Goal: Information Seeking & Learning: Learn about a topic

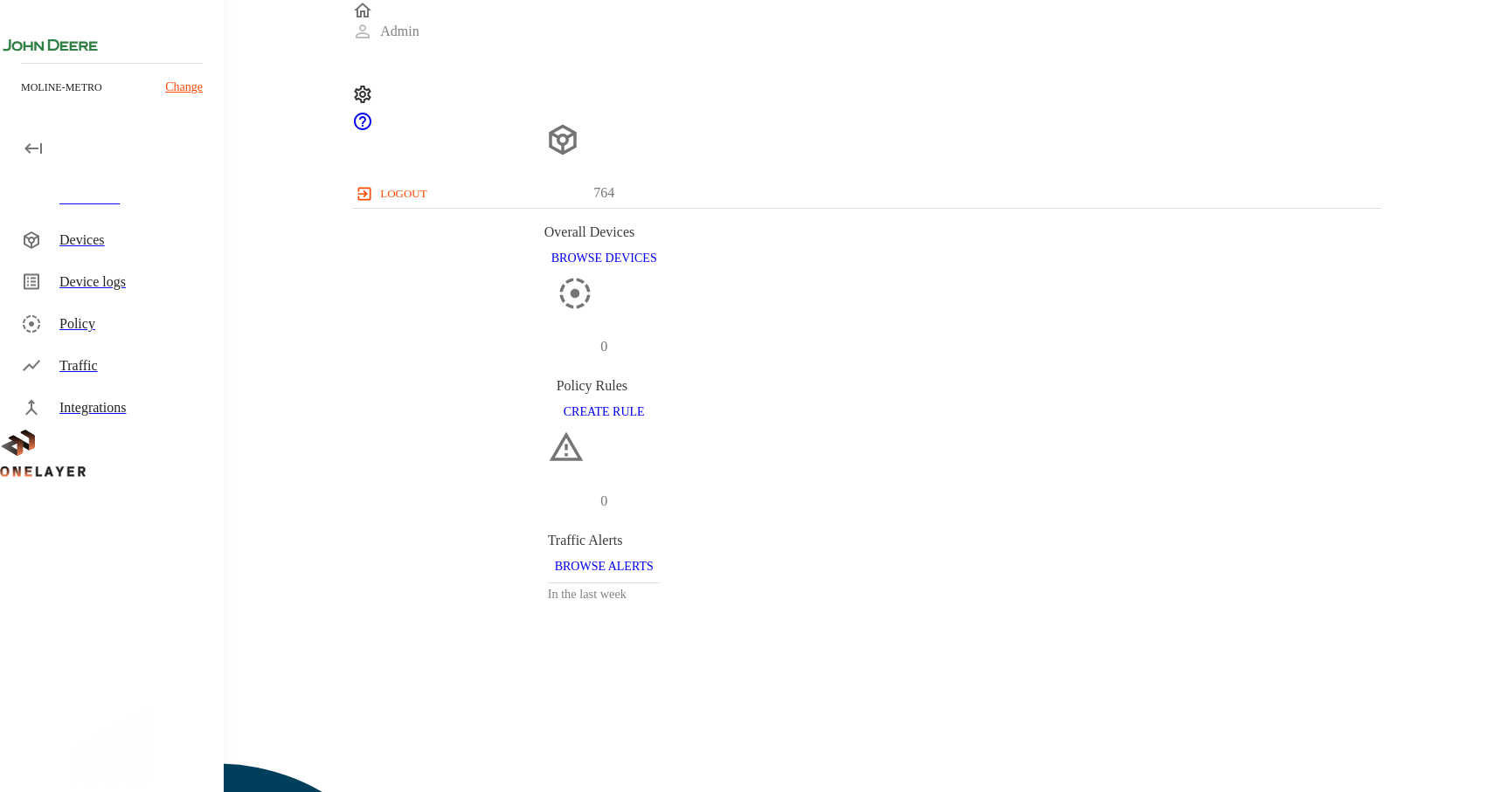
click at [87, 406] on div "Integrations" at bounding box center [134, 408] width 150 height 21
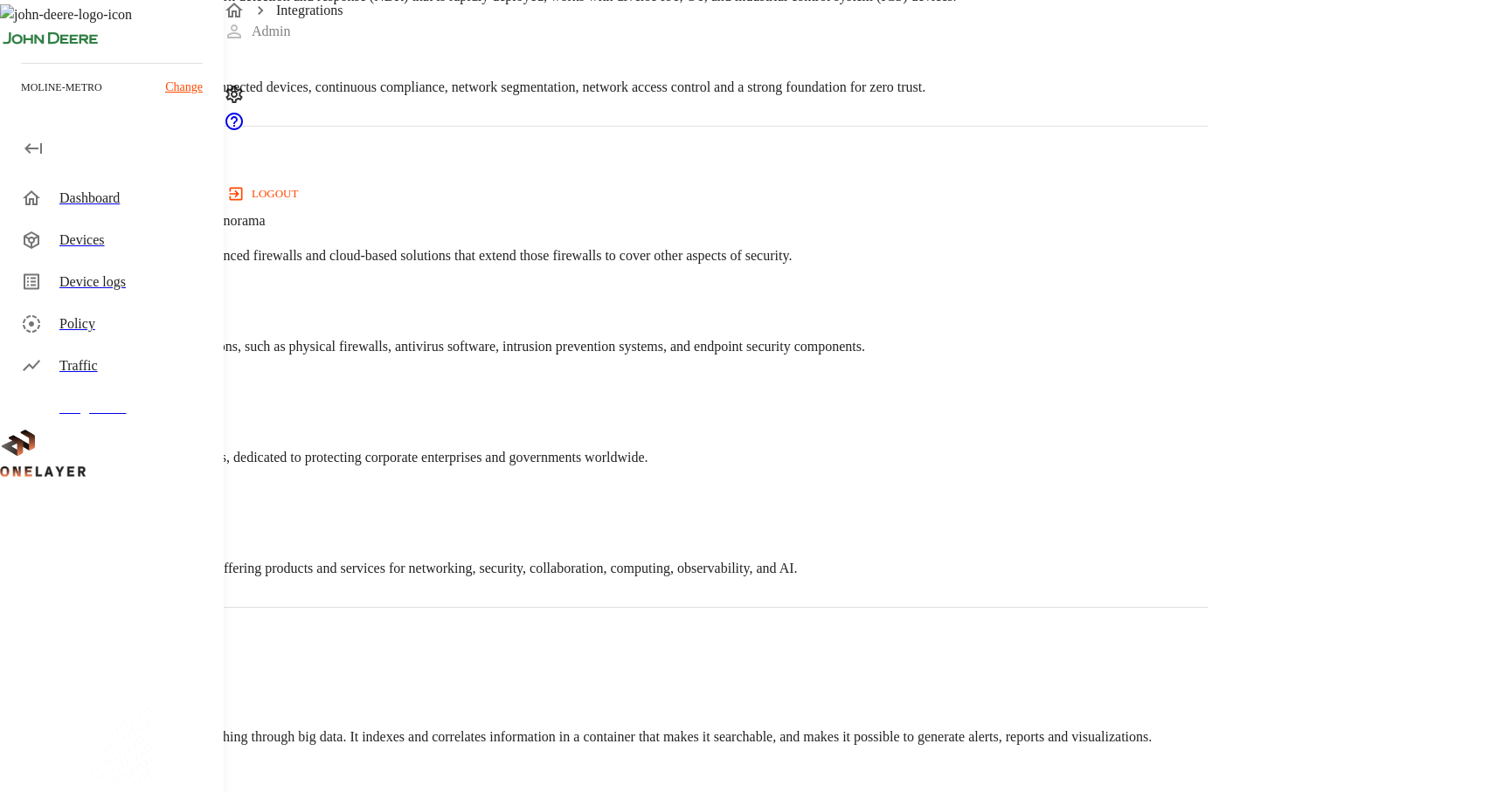
scroll to position [2585, 0]
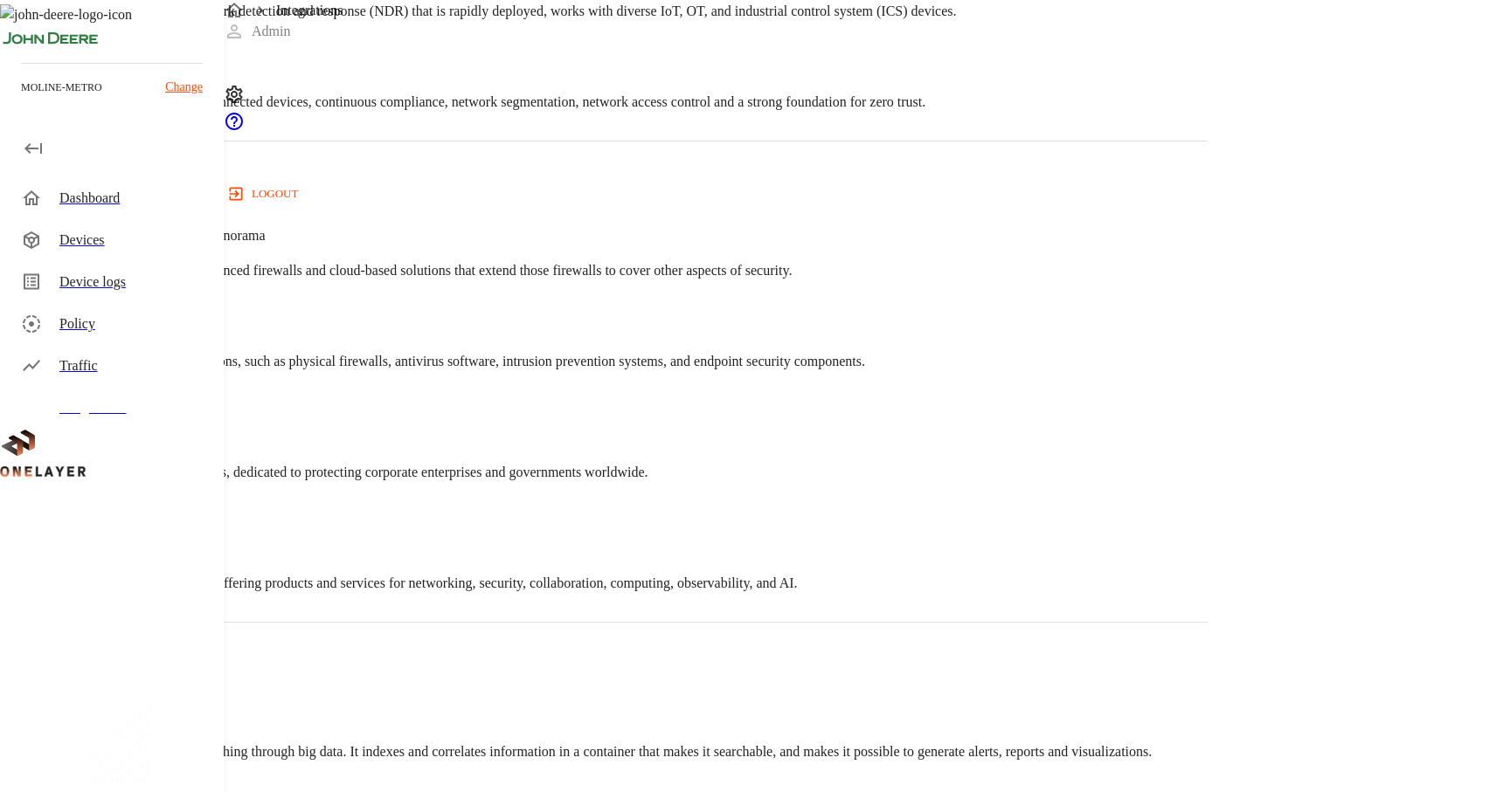
click at [499, 281] on div "[GEOGRAPHIC_DATA] — PanOS, Panorama Cybersecurity company that offers advanced …" at bounding box center [603, 235] width 1207 height 91
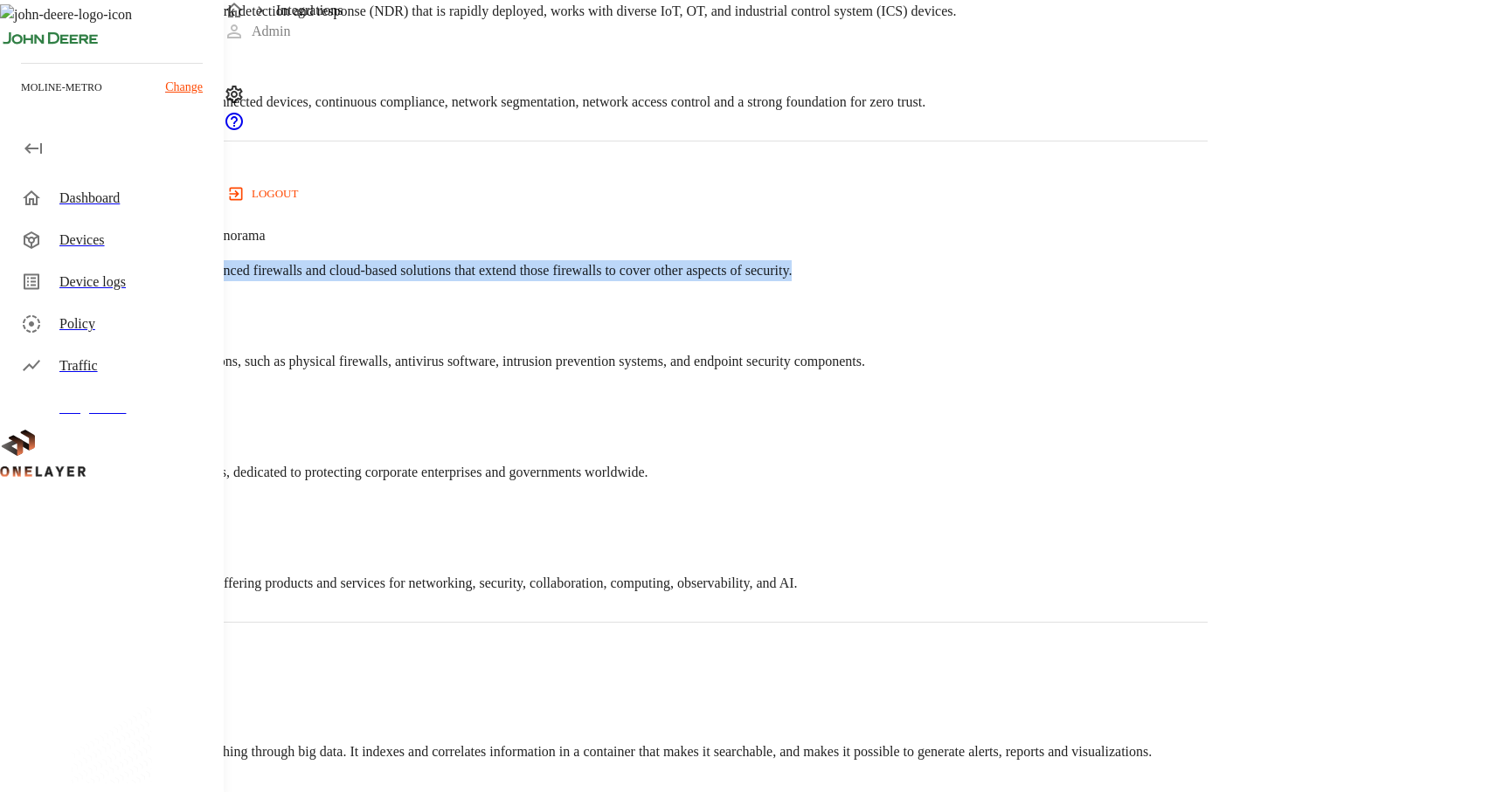
click at [499, 281] on div "[GEOGRAPHIC_DATA] — PanOS, Panorama Cybersecurity company that offers advanced …" at bounding box center [603, 235] width 1207 height 91
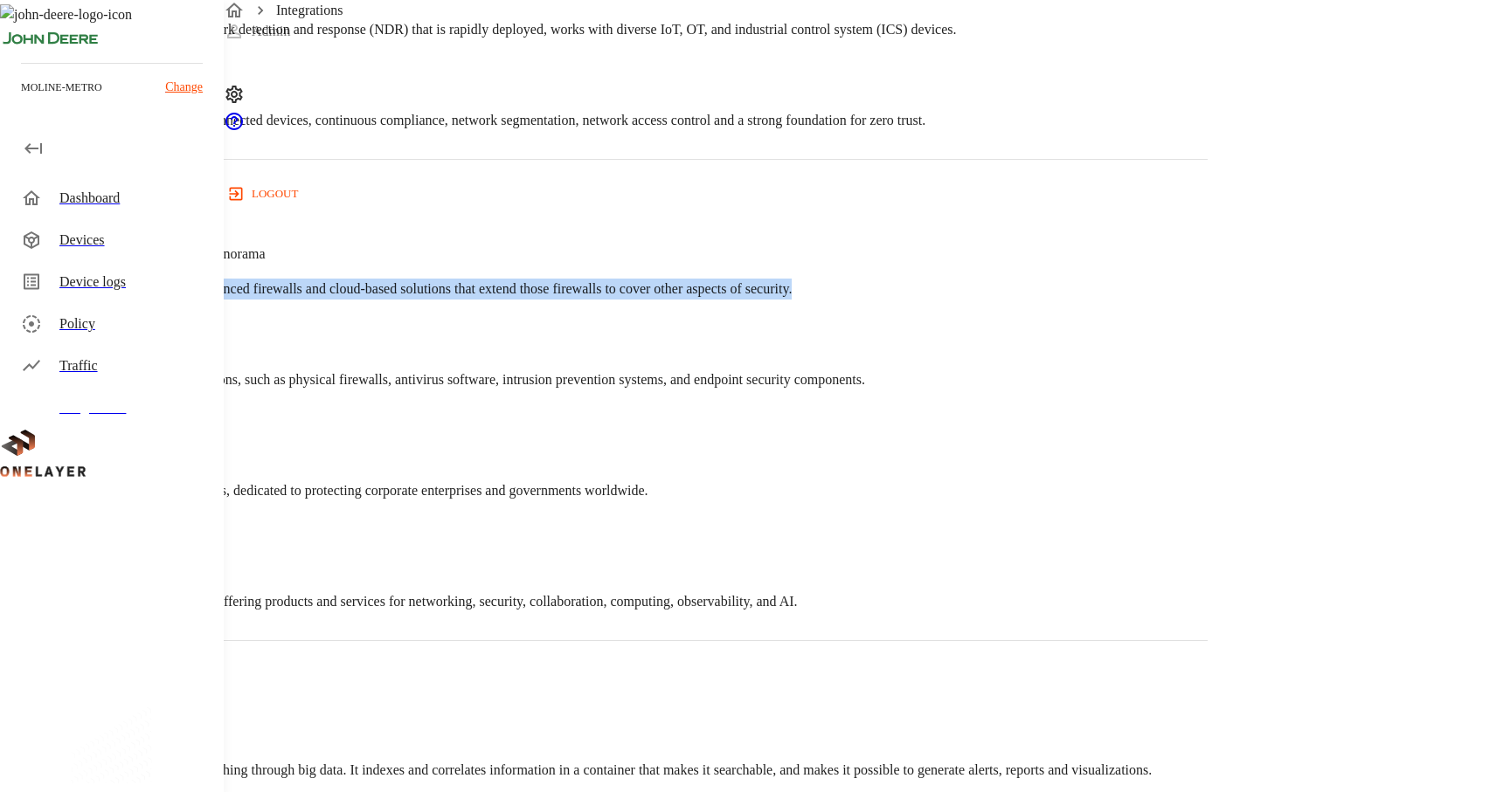
scroll to position [2536, 0]
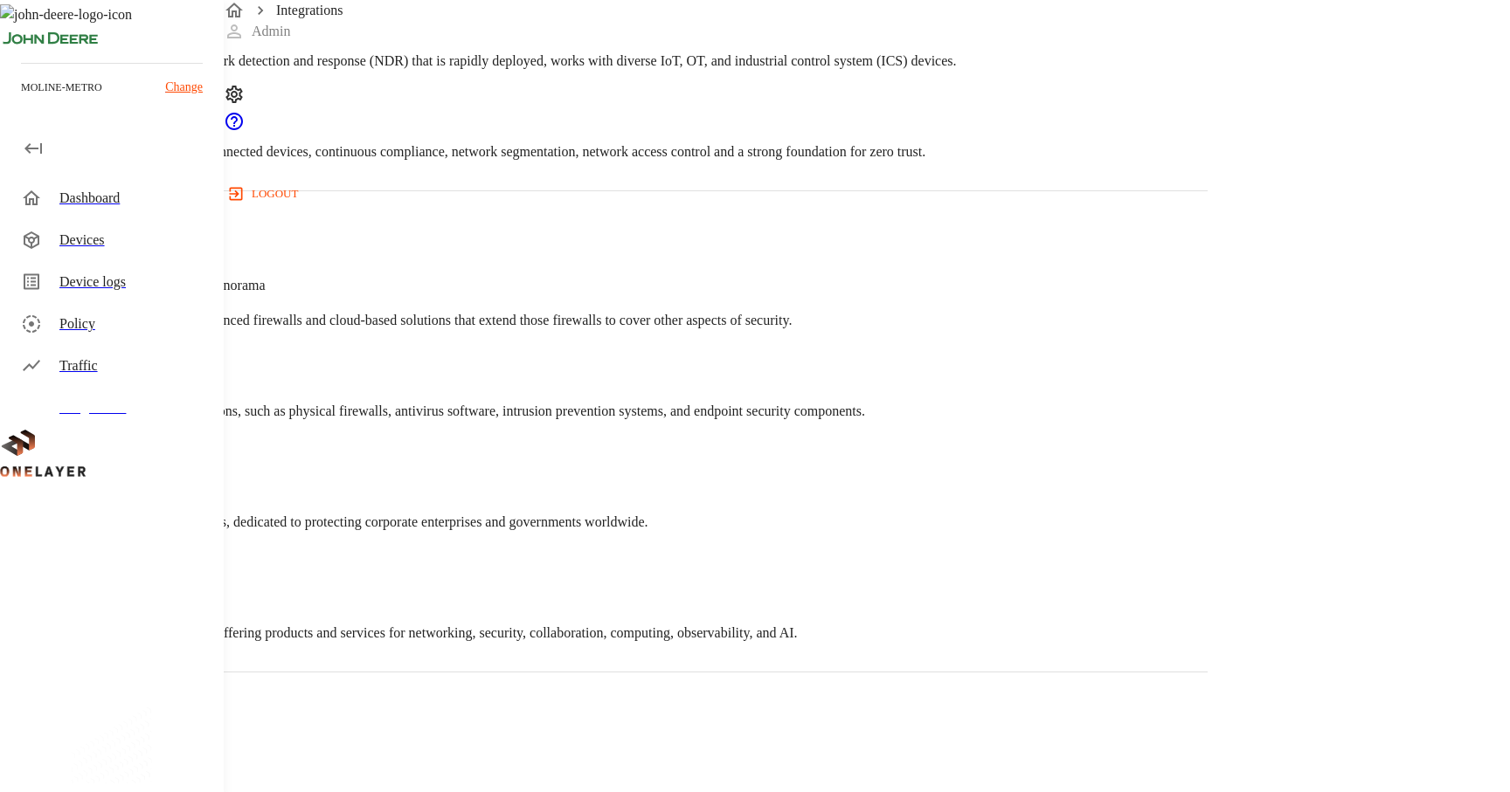
click at [483, 305] on div "[GEOGRAPHIC_DATA] — PanOS, Panorama Cybersecurity company that offers advanced …" at bounding box center [603, 285] width 1207 height 91
click at [475, 328] on span "Cybersecurity company that offers advanced firewalls and cloud-based solutions …" at bounding box center [396, 320] width 792 height 15
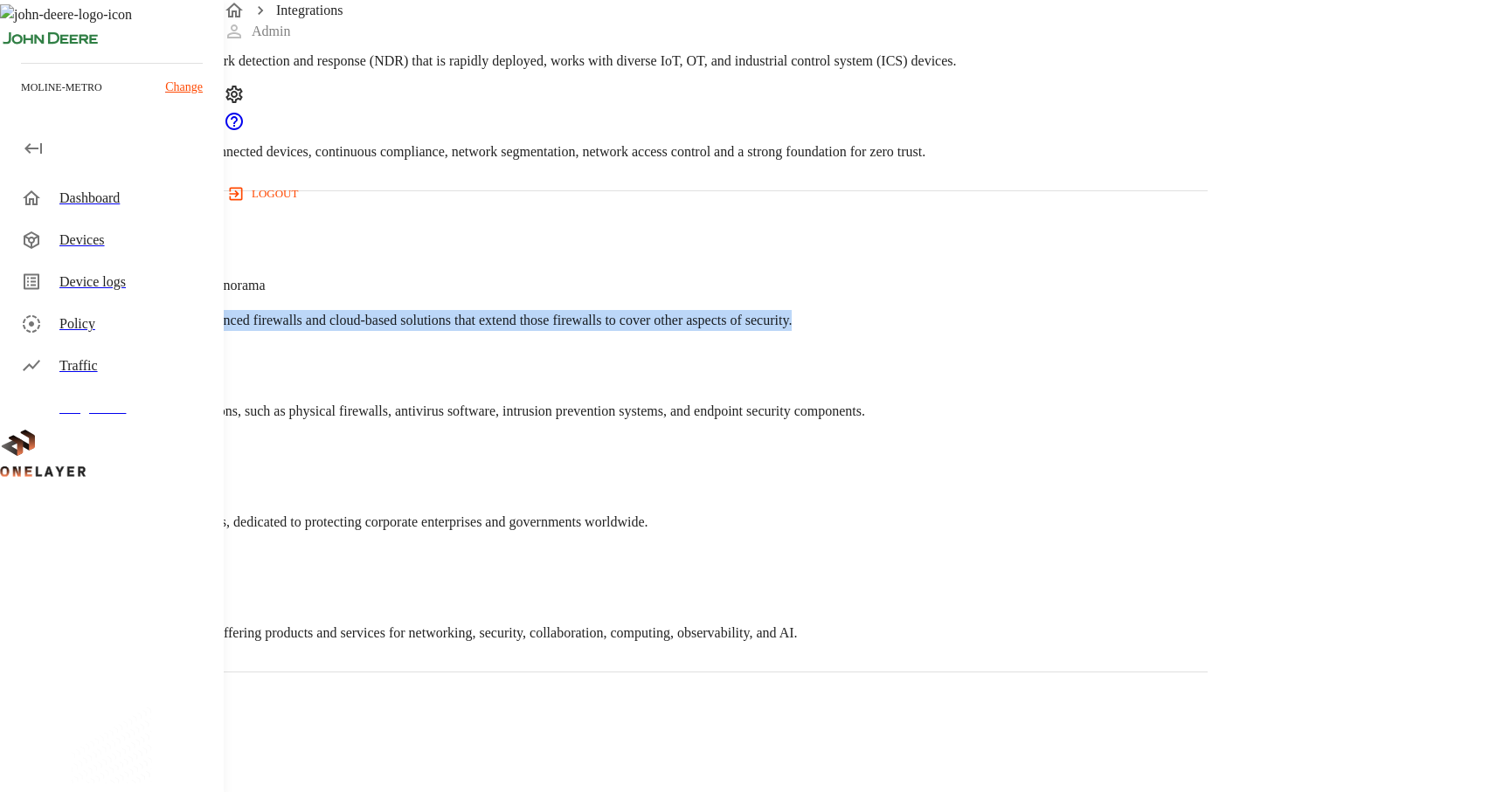
click at [475, 328] on span "Cybersecurity company that offers advanced firewalls and cloud-based solutions …" at bounding box center [396, 320] width 792 height 15
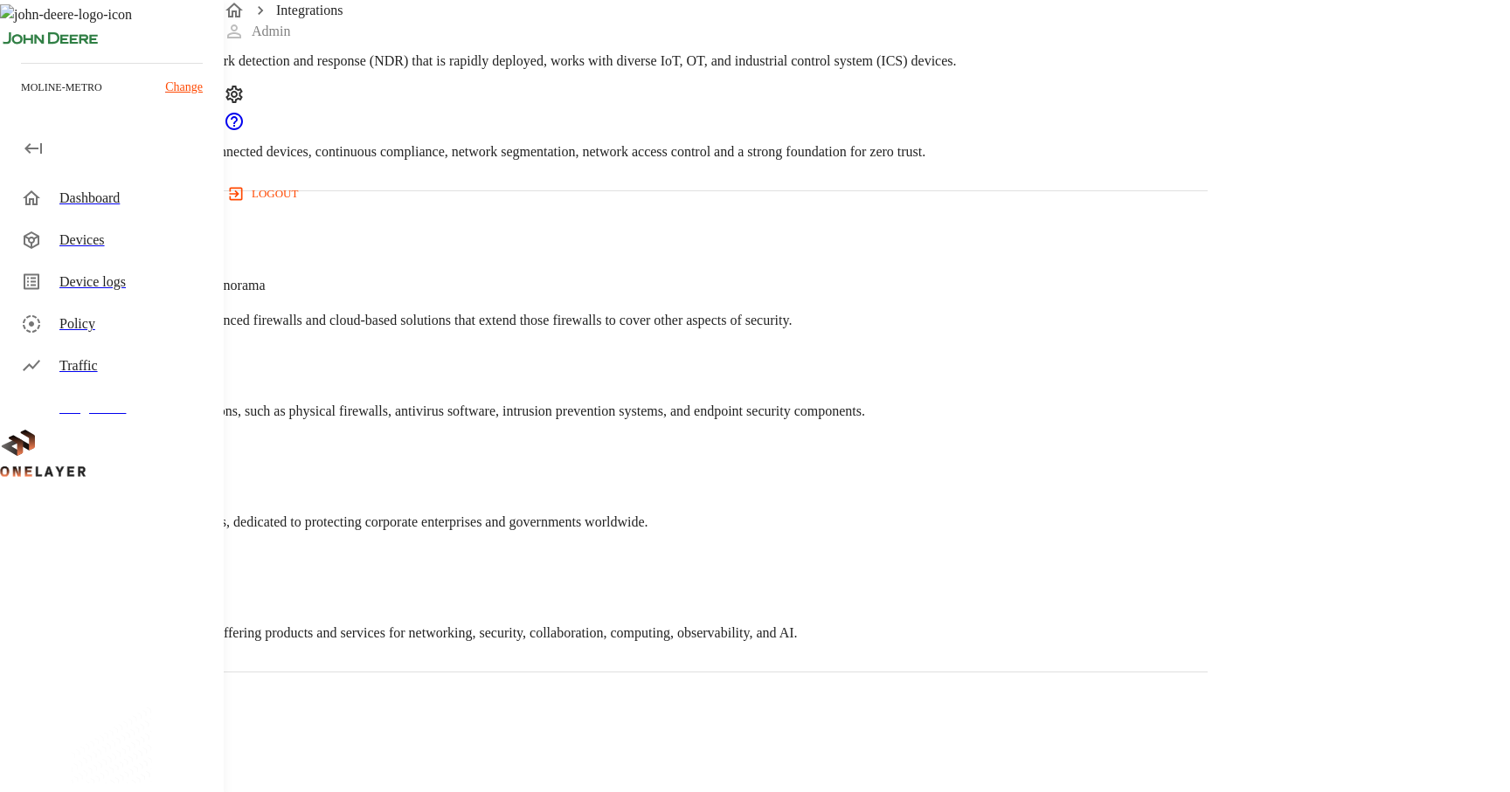
click at [472, 328] on span "Cybersecurity company that offers advanced firewalls and cloud-based solutions …" at bounding box center [396, 320] width 792 height 15
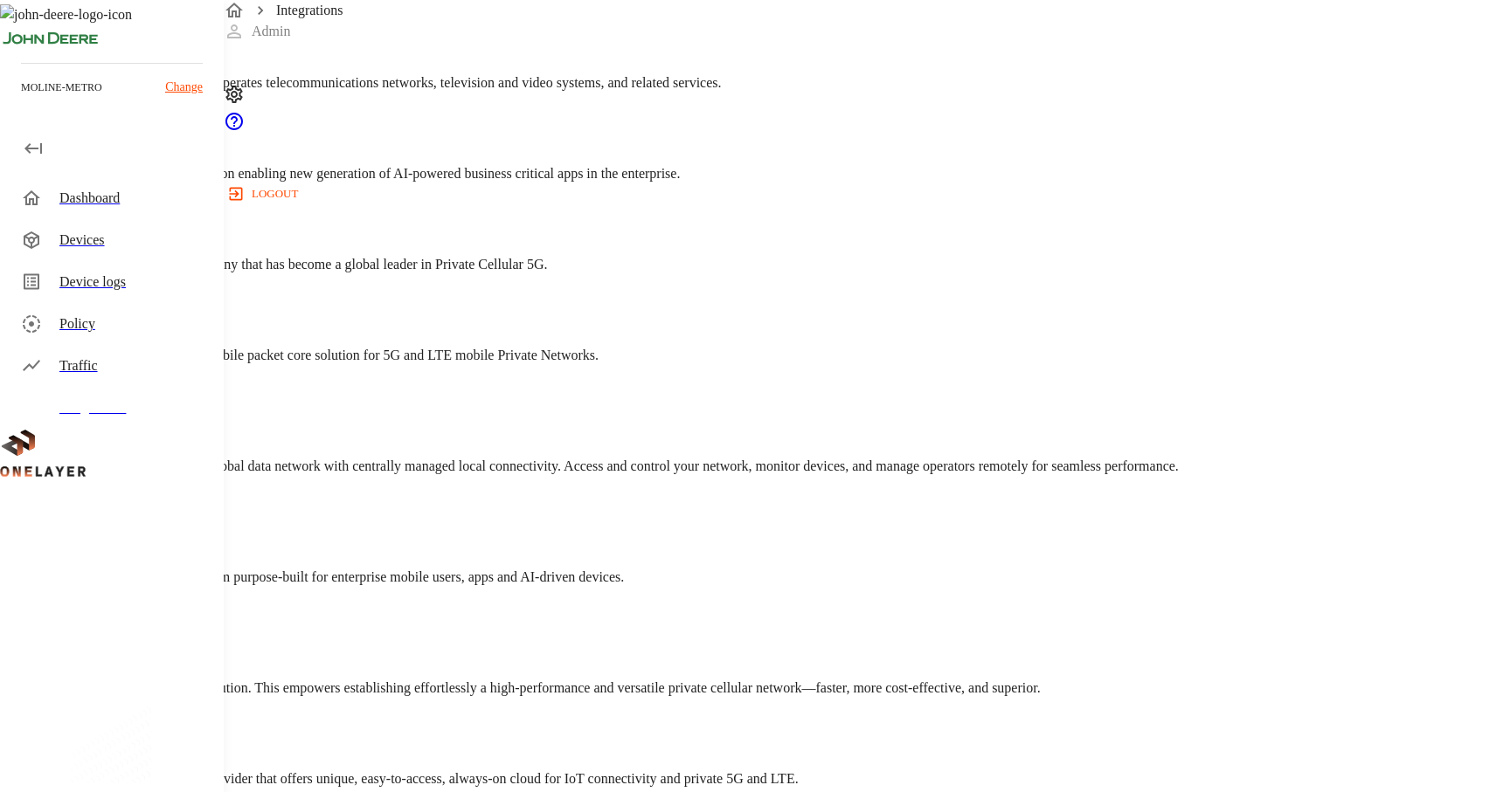
scroll to position [0, 0]
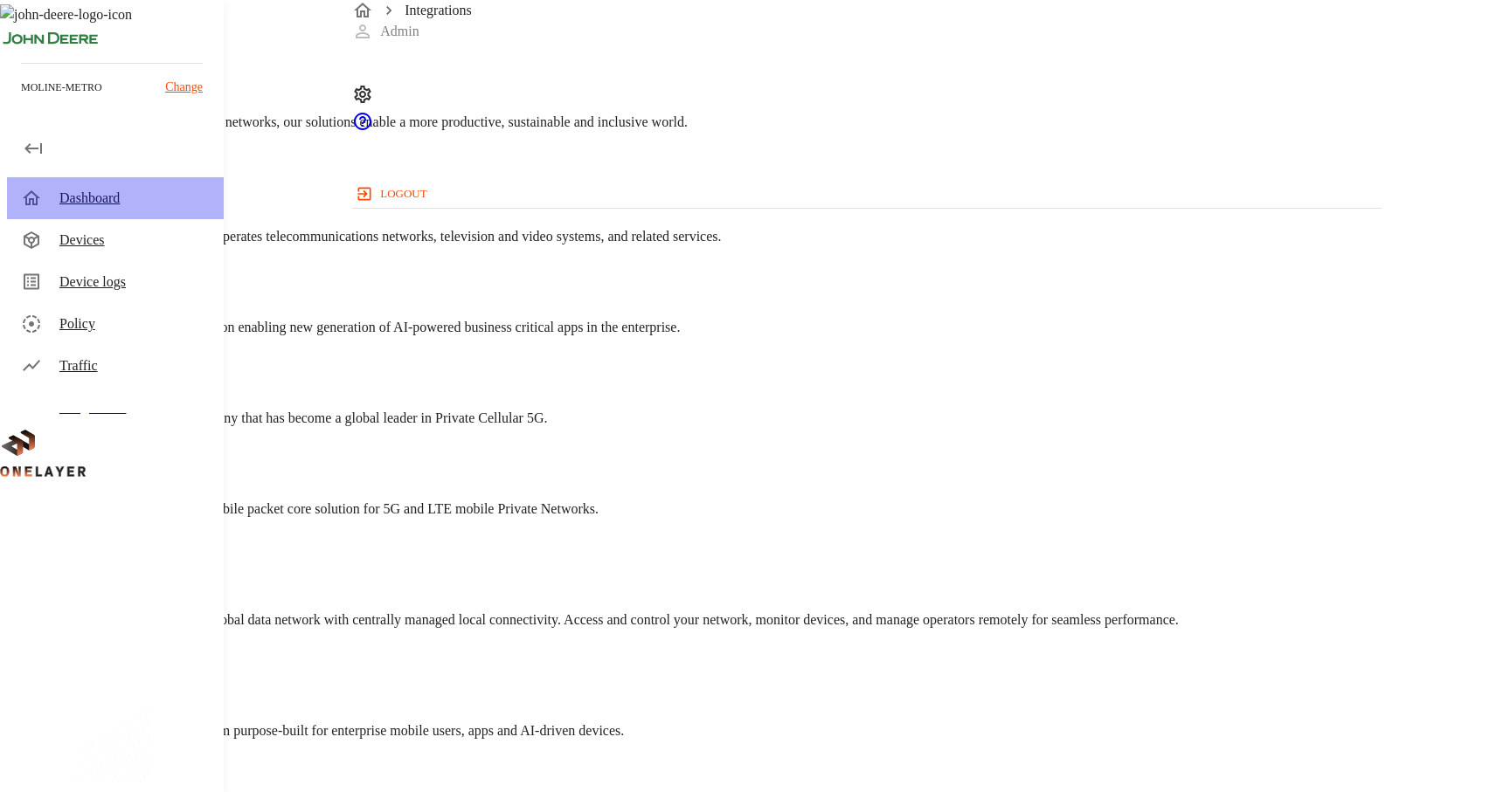
click at [123, 199] on div "Dashboard" at bounding box center [134, 198] width 150 height 21
